Goal: Task Accomplishment & Management: Use online tool/utility

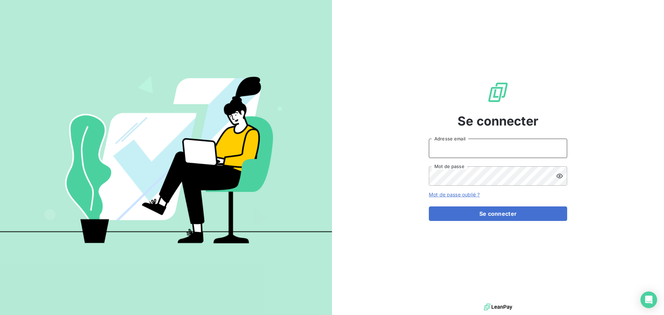
click at [450, 150] on input "Adresse email" at bounding box center [498, 148] width 138 height 19
type input "[EMAIL_ADDRESS][DOMAIN_NAME]"
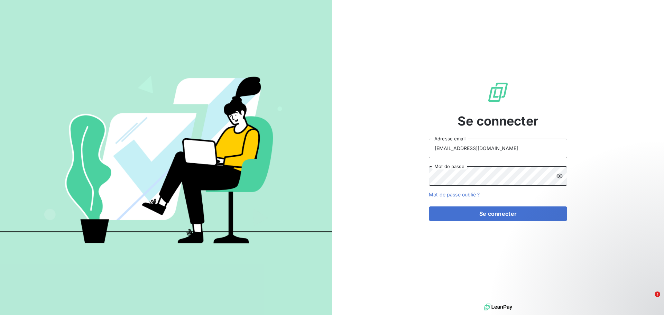
click at [429, 206] on button "Se connecter" at bounding box center [498, 213] width 138 height 15
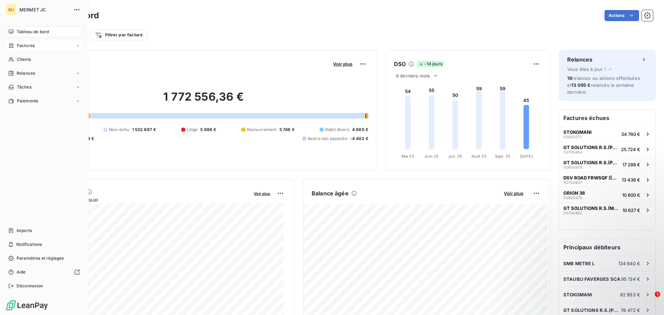
click at [23, 47] on span "Factures" at bounding box center [26, 46] width 18 height 6
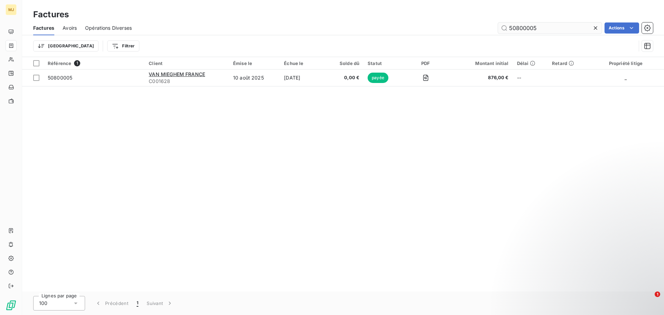
drag, startPoint x: 525, startPoint y: 29, endPoint x: 566, endPoint y: 29, distance: 41.1
click at [566, 29] on input "50800005" at bounding box center [550, 27] width 104 height 11
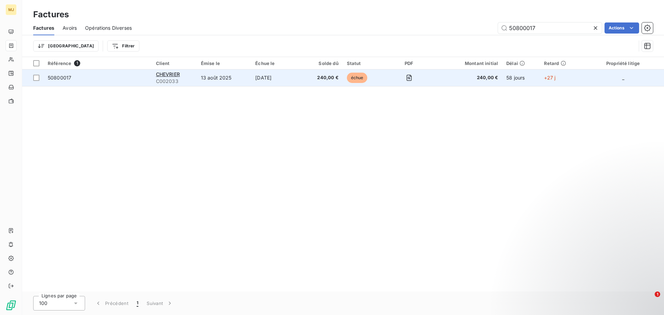
type input "50800017"
click at [86, 80] on span "50800017" at bounding box center [98, 77] width 100 height 7
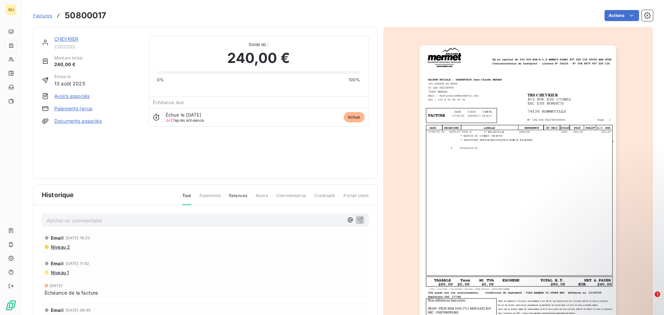
click at [97, 222] on p "Ajouter un commentaire ﻿" at bounding box center [195, 220] width 297 height 9
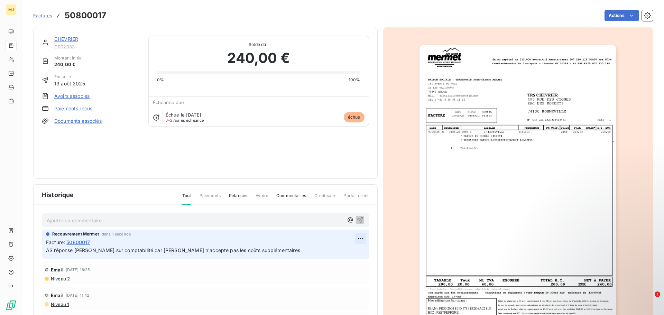
click at [350, 236] on html "MJ Factures 50800017 Actions CHEVRIER C002033 Montant initial 240,00 € Émise le…" at bounding box center [332, 157] width 664 height 315
drag, startPoint x: 252, startPoint y: 251, endPoint x: 40, endPoint y: 256, distance: 211.3
click at [40, 256] on html "MJ Factures 50800017 Actions CHEVRIER C002033 Montant initial 240,00 € Émise le…" at bounding box center [332, 157] width 664 height 315
copy span "AS réponse [PERSON_NAME] sur comptabilité car [PERSON_NAME] n'accepte pas les c…"
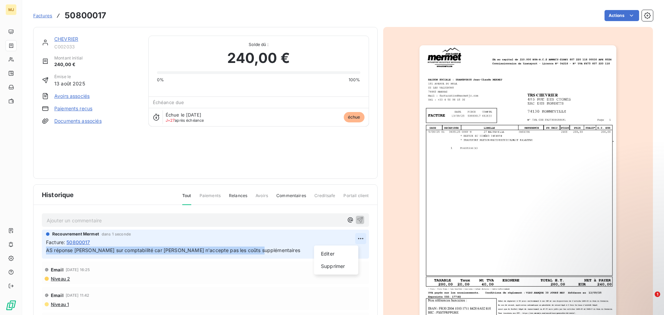
click at [354, 237] on html "MJ Factures 50800017 Actions CHEVRIER C002033 Montant initial 240,00 € Émise le…" at bounding box center [332, 157] width 664 height 315
click at [334, 265] on div "Supprimer" at bounding box center [336, 266] width 39 height 11
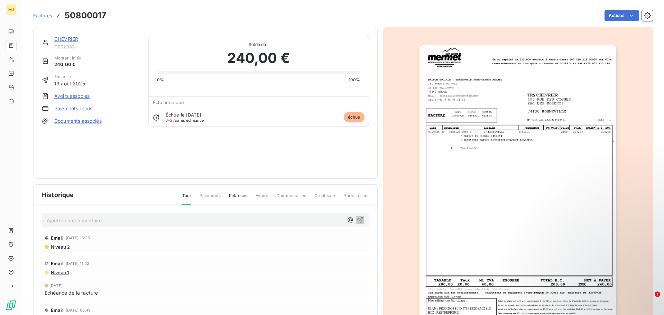
click at [101, 220] on p "Ajouter un commentaire ﻿" at bounding box center [195, 220] width 297 height 9
click at [54, 217] on span "AS réponse [PERSON_NAME] sur comptabilité car [PERSON_NAME] n'accepte pas les c…" at bounding box center [174, 220] width 254 height 6
